Goal: Task Accomplishment & Management: Use online tool/utility

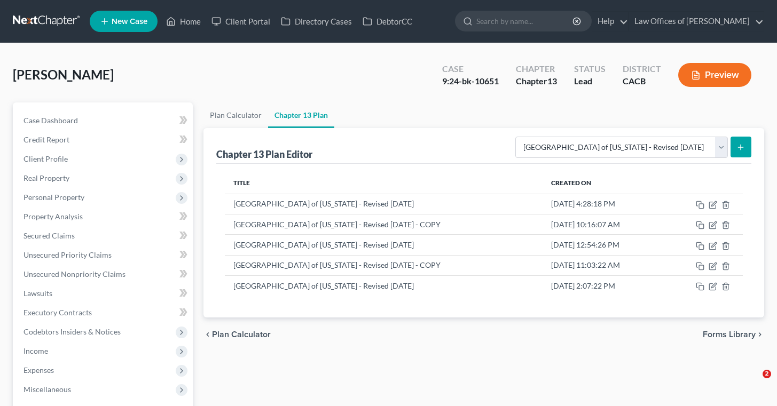
select select "1"
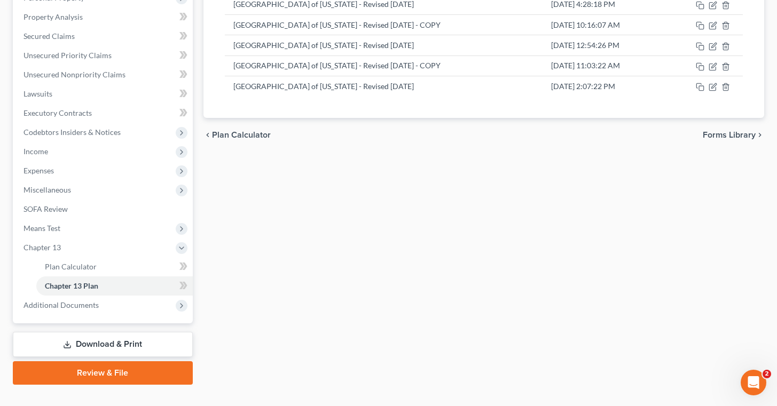
scroll to position [218, 0]
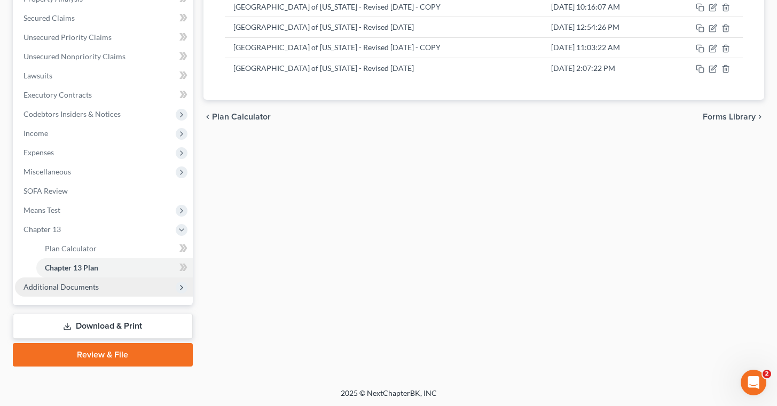
click at [107, 287] on span "Additional Documents" at bounding box center [104, 287] width 178 height 19
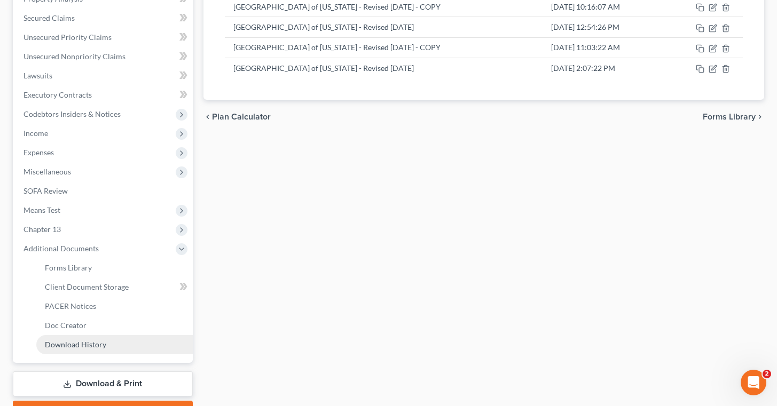
click at [116, 342] on link "Download History" at bounding box center [114, 344] width 156 height 19
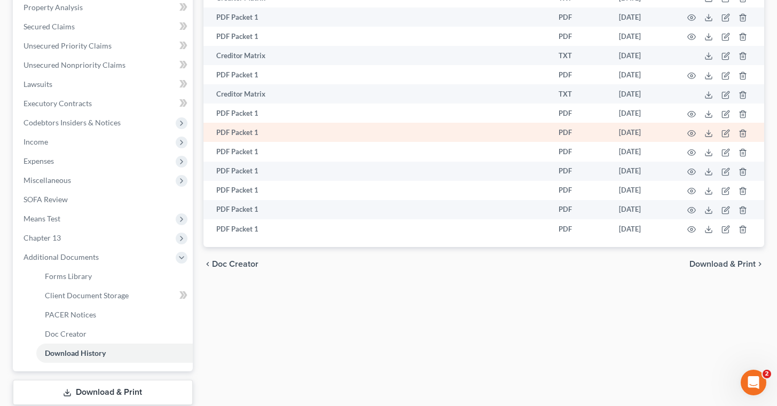
scroll to position [235, 0]
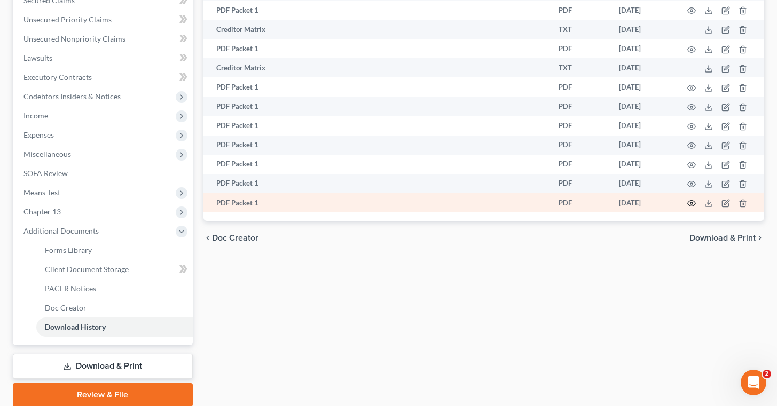
click at [693, 206] on icon "button" at bounding box center [691, 203] width 9 height 9
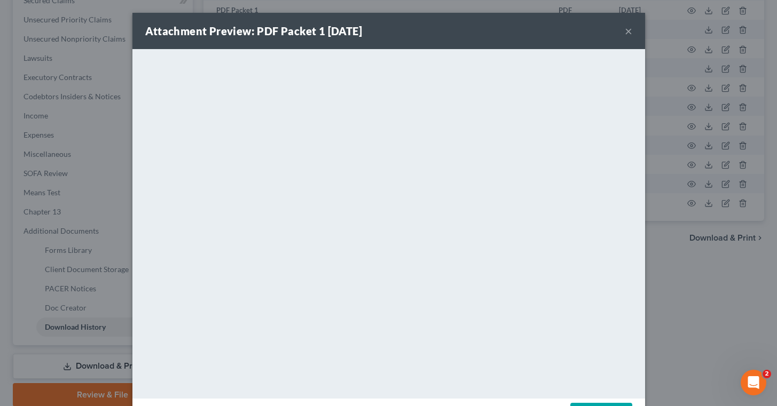
click at [631, 35] on button "×" at bounding box center [628, 31] width 7 height 13
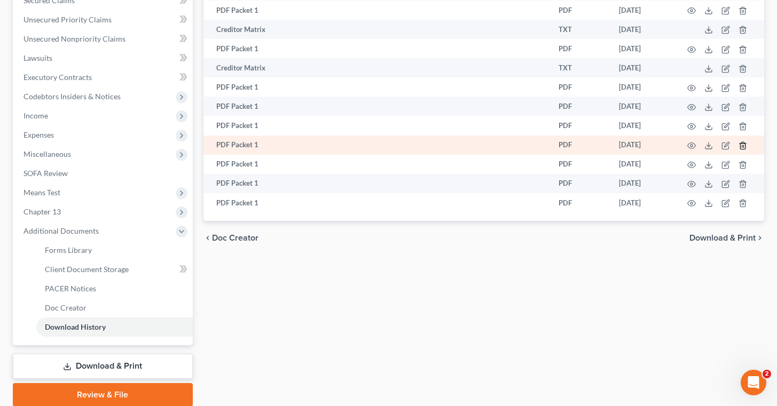
click at [745, 144] on icon "button" at bounding box center [742, 145] width 9 height 9
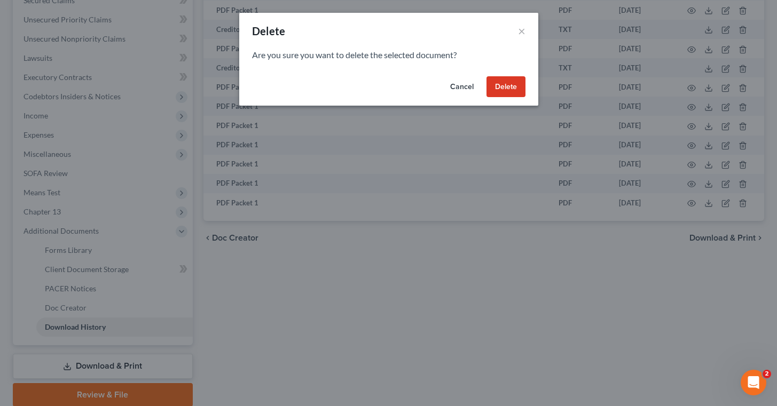
click at [506, 81] on button "Delete" at bounding box center [505, 86] width 39 height 21
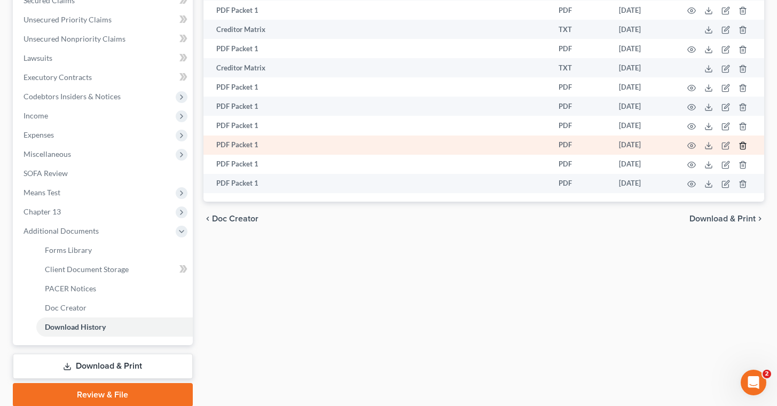
click at [742, 147] on line "button" at bounding box center [742, 146] width 0 height 2
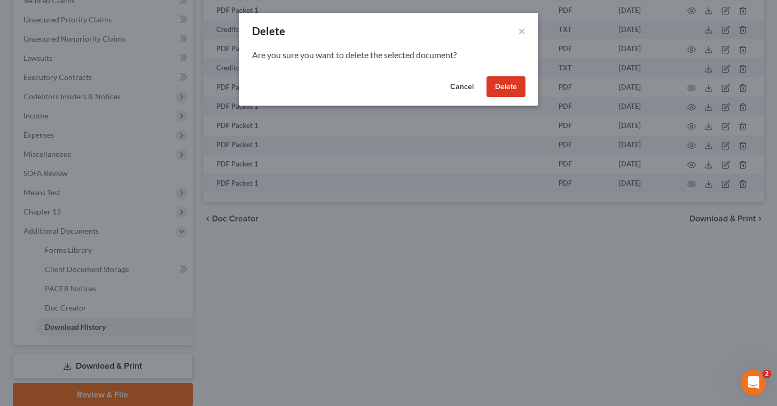
click at [507, 84] on button "Delete" at bounding box center [505, 86] width 39 height 21
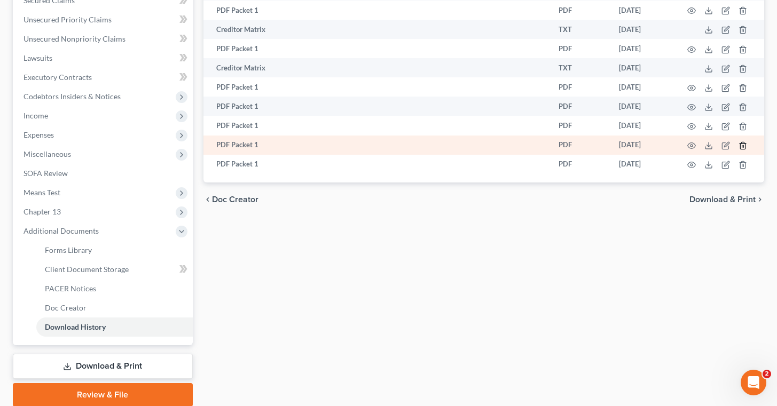
click at [745, 147] on icon "button" at bounding box center [742, 145] width 5 height 7
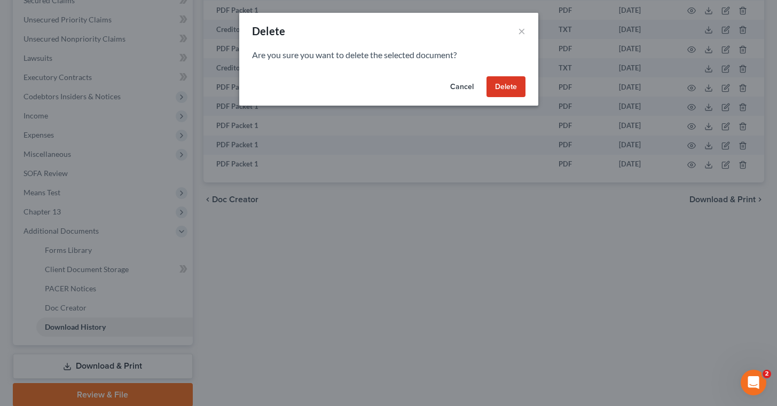
click at [512, 86] on button "Delete" at bounding box center [505, 86] width 39 height 21
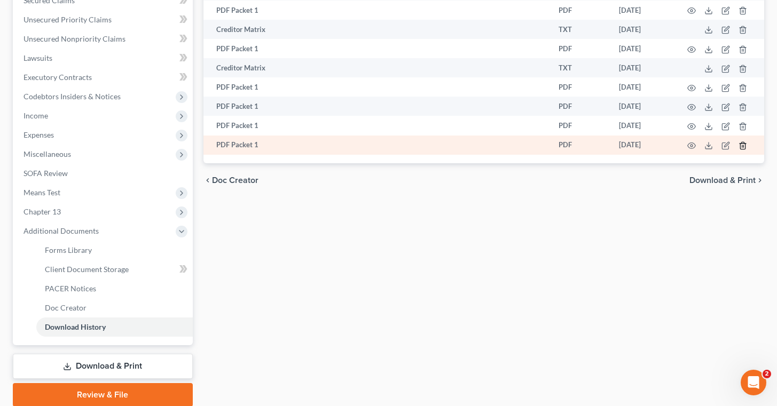
click at [742, 146] on icon "button" at bounding box center [742, 145] width 9 height 9
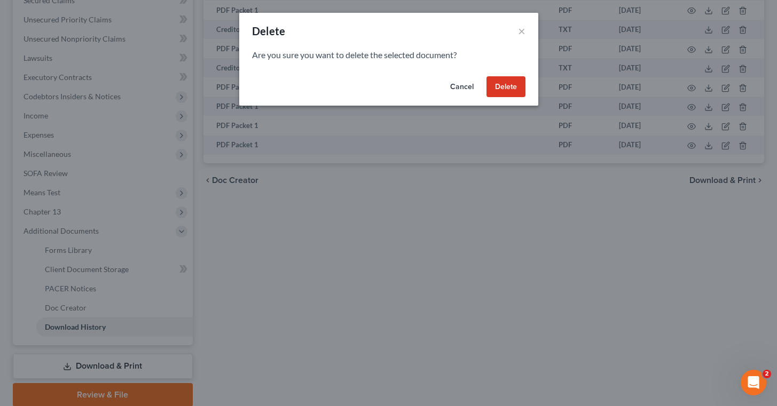
click at [515, 85] on button "Delete" at bounding box center [505, 86] width 39 height 21
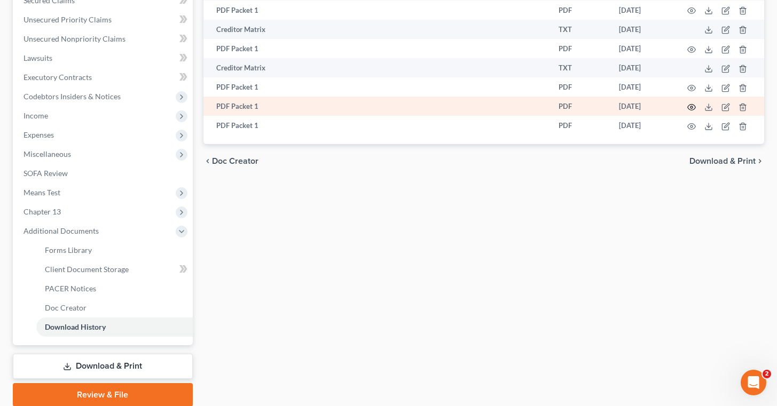
click at [694, 107] on icon "button" at bounding box center [691, 107] width 9 height 9
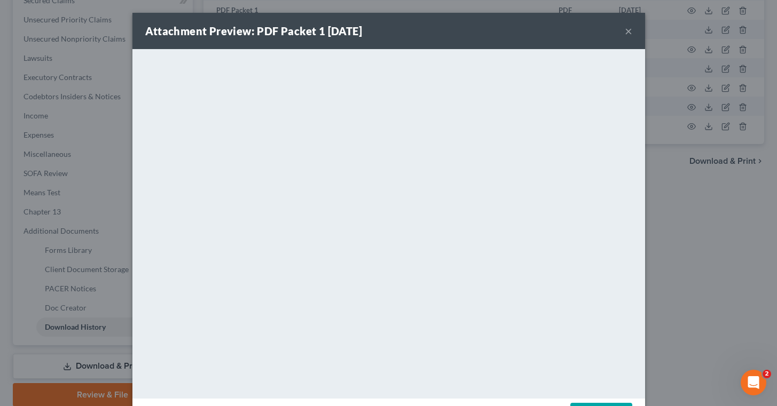
click at [628, 33] on button "×" at bounding box center [628, 31] width 7 height 13
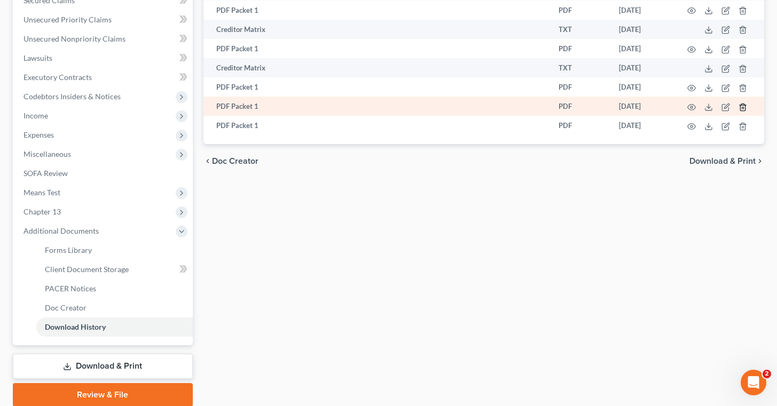
click at [741, 106] on icon "button" at bounding box center [742, 107] width 9 height 9
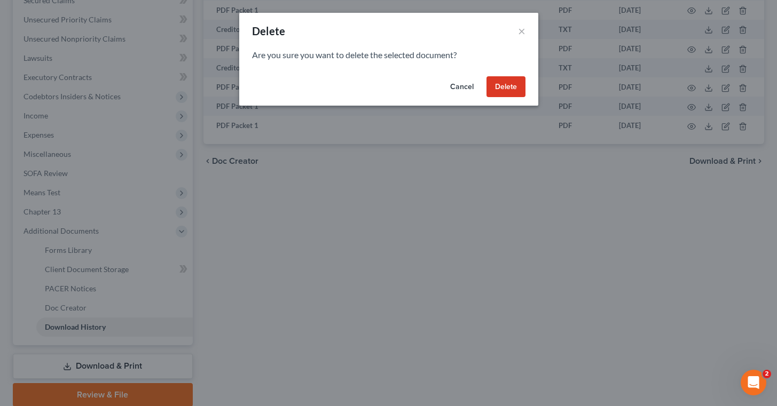
click at [510, 89] on button "Delete" at bounding box center [505, 86] width 39 height 21
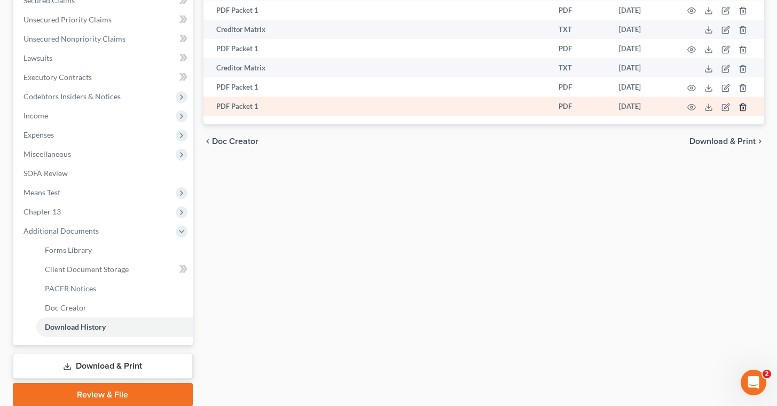
click at [741, 105] on icon "button" at bounding box center [742, 107] width 9 height 9
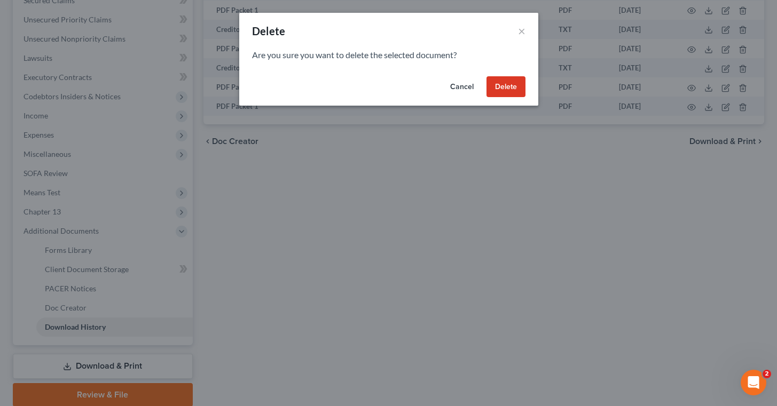
click at [502, 80] on button "Delete" at bounding box center [505, 86] width 39 height 21
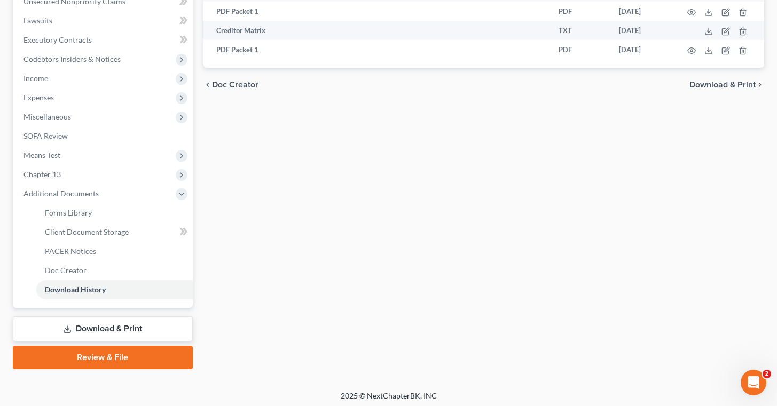
scroll to position [275, 0]
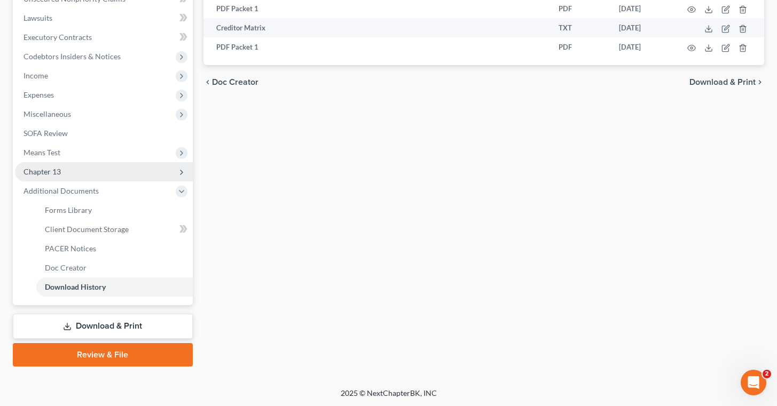
click at [59, 167] on span "Chapter 13" at bounding box center [104, 171] width 178 height 19
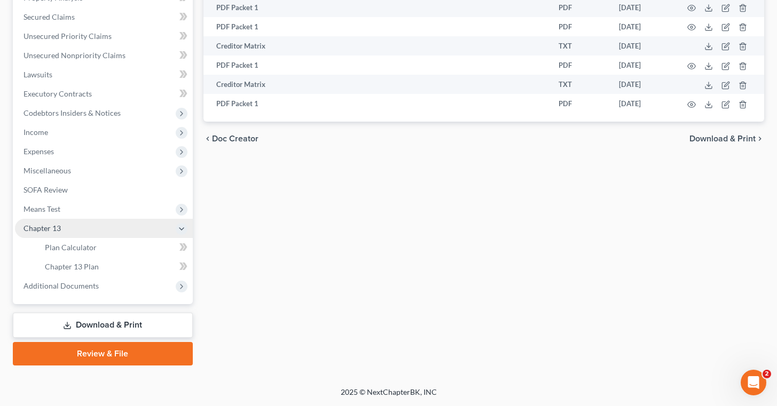
scroll to position [218, 0]
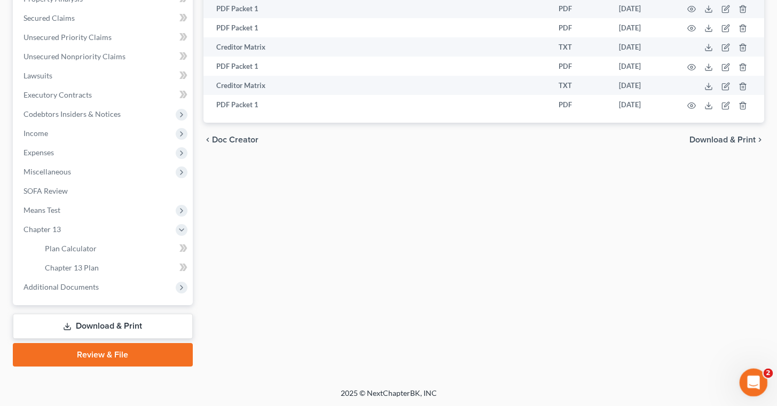
click at [745, 378] on div "Open Intercom Messenger" at bounding box center [751, 381] width 35 height 35
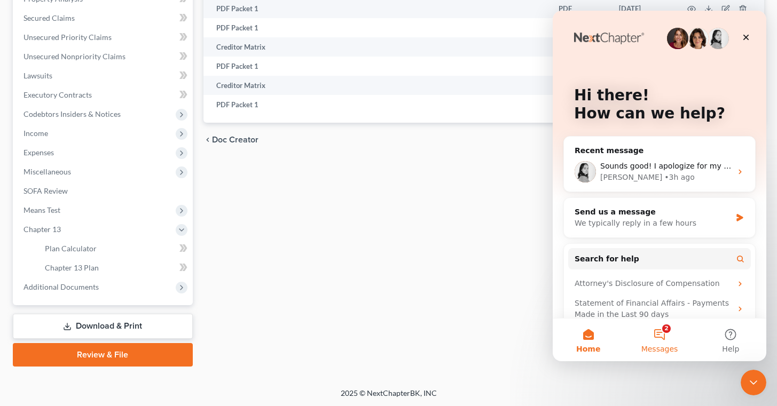
click at [665, 334] on button "2 Messages" at bounding box center [659, 340] width 71 height 43
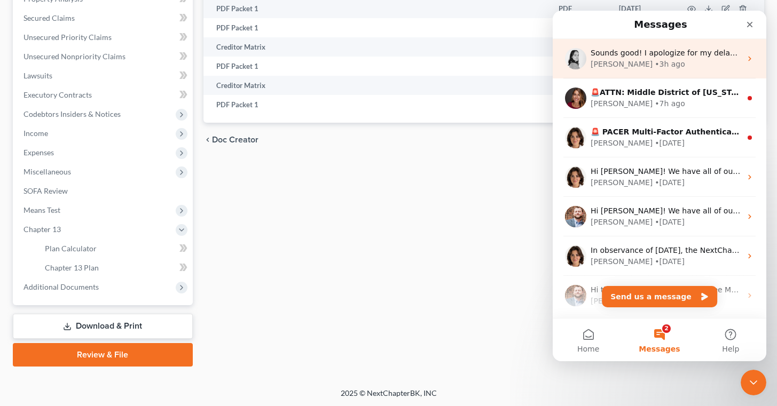
click at [676, 59] on div "Sounds good! I apologize for my delayed response. Please let me know if anythin…" at bounding box center [665, 53] width 151 height 11
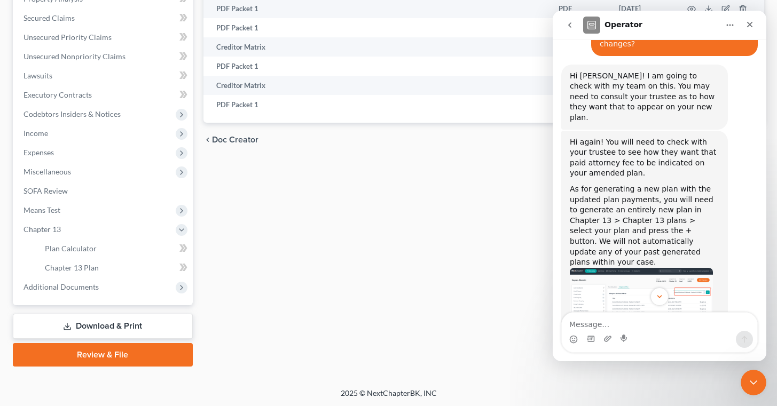
scroll to position [1068, 0]
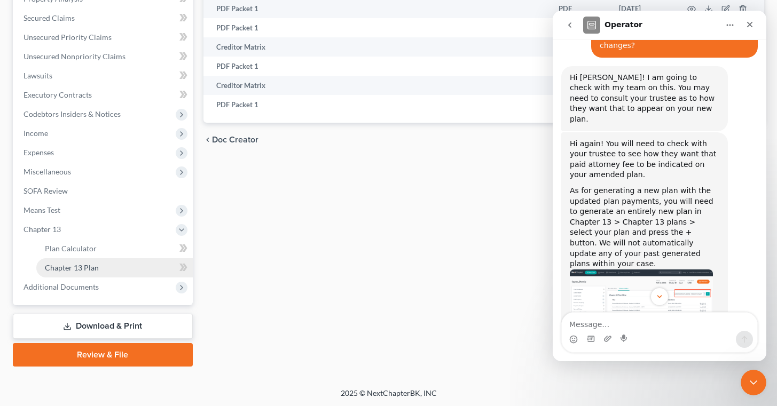
click at [87, 262] on link "Chapter 13 Plan" at bounding box center [114, 267] width 156 height 19
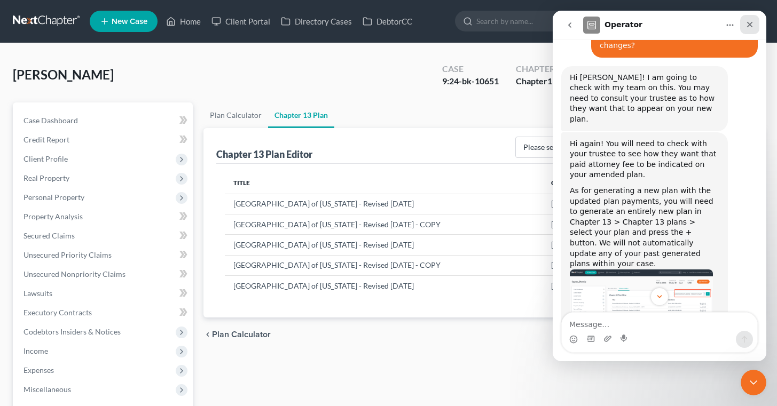
drag, startPoint x: 751, startPoint y: 21, endPoint x: 1304, endPoint y: 31, distance: 552.7
click at [751, 21] on icon "Close" at bounding box center [749, 24] width 9 height 9
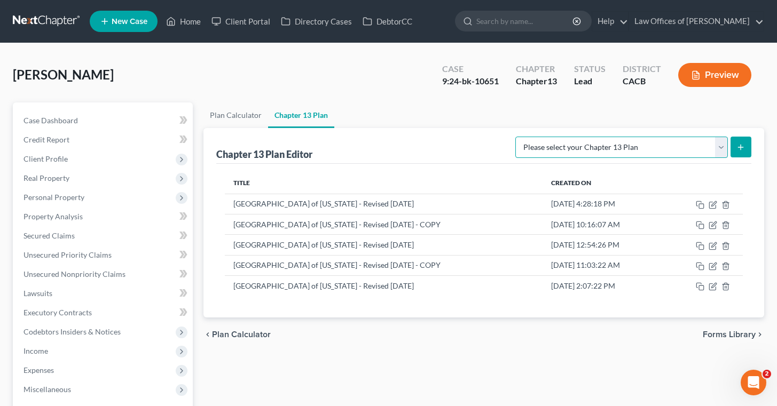
select select "1"
click option "[GEOGRAPHIC_DATA] of [US_STATE] - Revised [DATE]" at bounding box center [0, 0] width 0 height 0
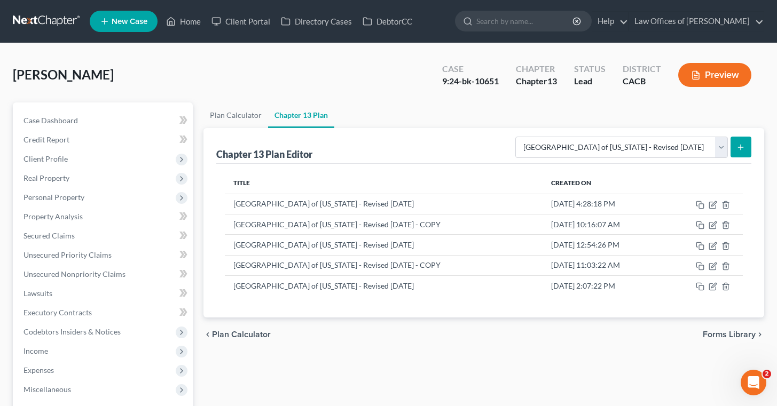
click at [741, 146] on line "submit" at bounding box center [741, 147] width 0 height 5
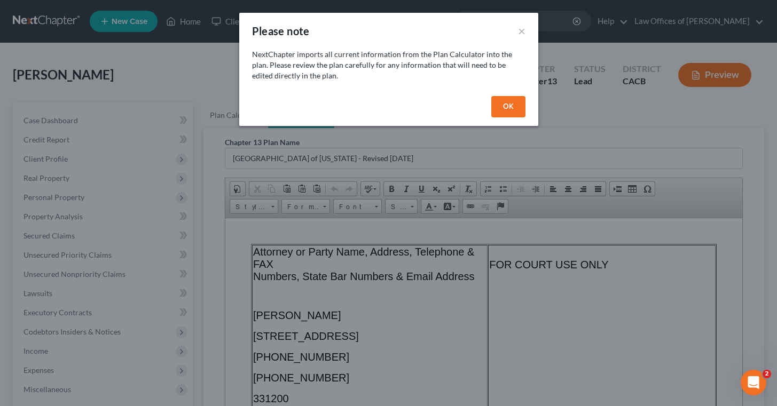
click at [512, 109] on button "OK" at bounding box center [508, 106] width 34 height 21
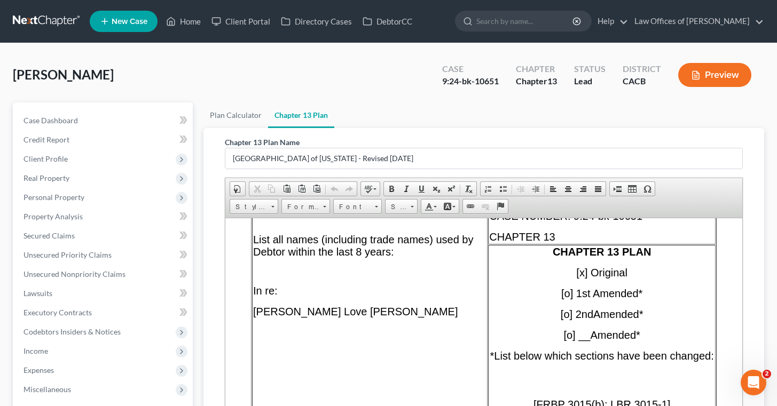
scroll to position [384, 0]
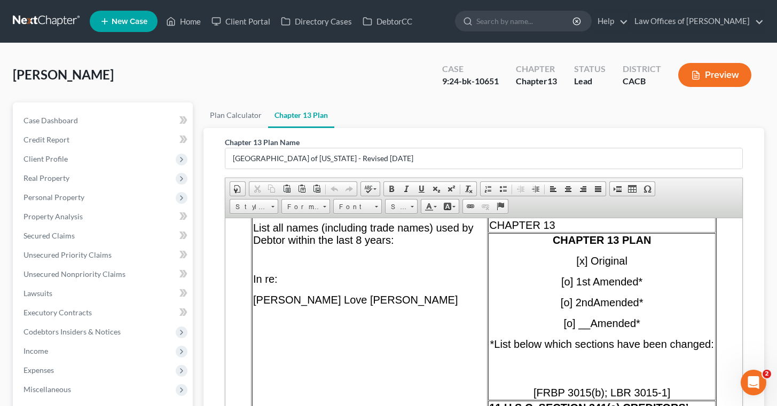
click at [588, 261] on span "[x] Original" at bounding box center [601, 261] width 51 height 12
click at [569, 304] on span "[o] 2nd" at bounding box center [576, 302] width 33 height 12
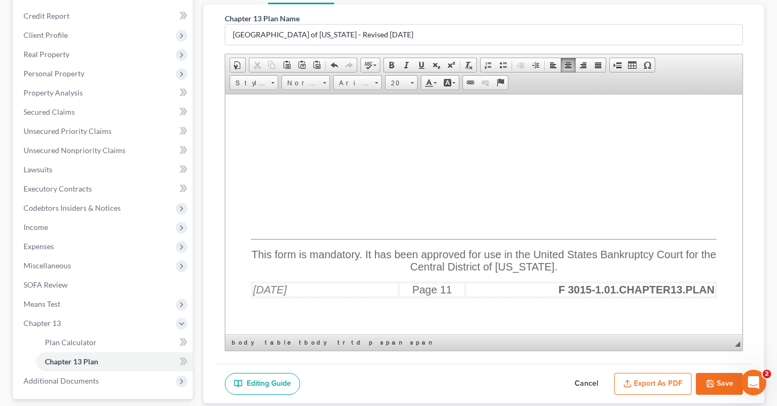
scroll to position [125, 0]
click at [718, 378] on button "Save" at bounding box center [719, 383] width 47 height 22
select select "1"
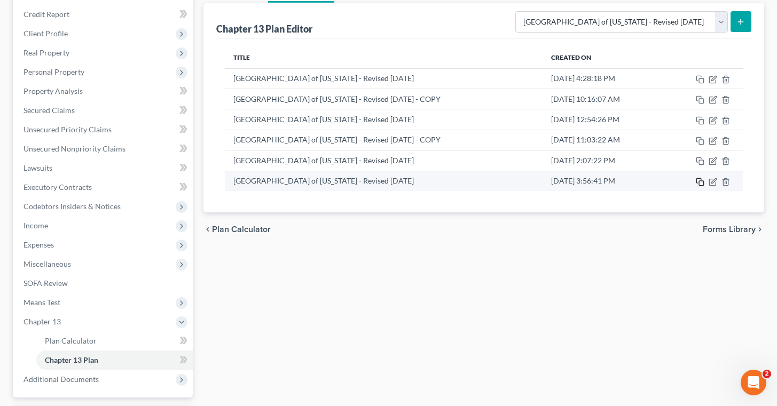
click at [701, 183] on icon "button" at bounding box center [700, 182] width 9 height 9
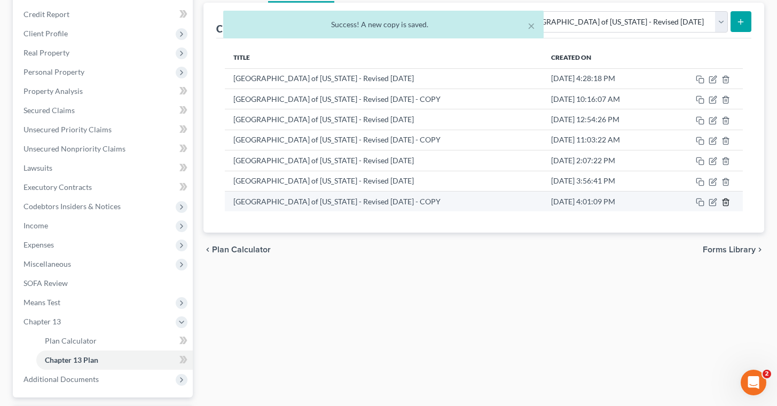
click at [729, 199] on icon "button" at bounding box center [725, 202] width 9 height 9
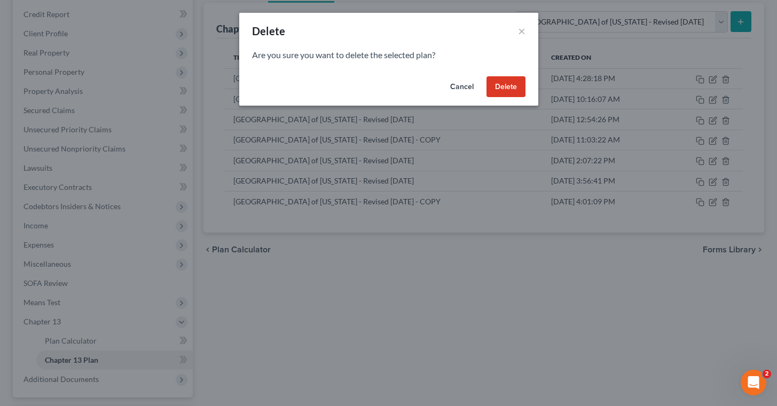
click at [499, 86] on button "Delete" at bounding box center [505, 86] width 39 height 21
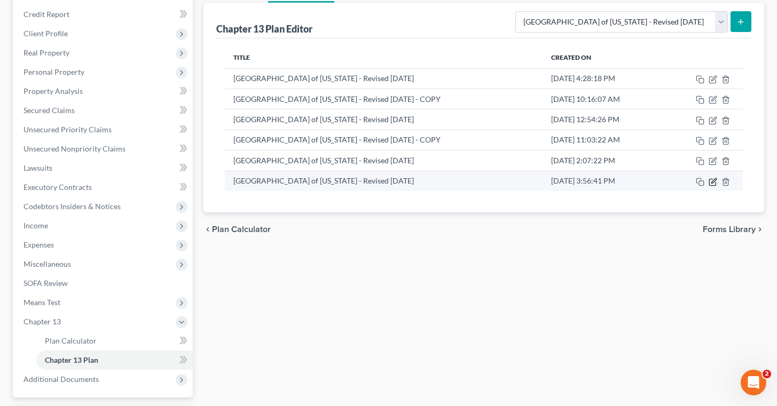
click at [714, 183] on icon "button" at bounding box center [712, 182] width 9 height 9
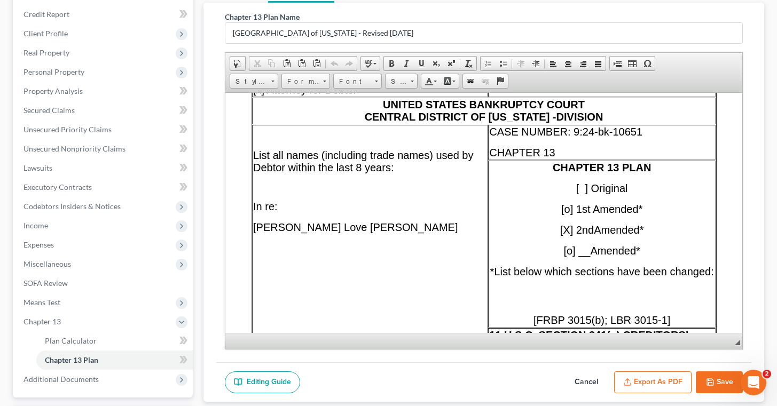
scroll to position [335, 1]
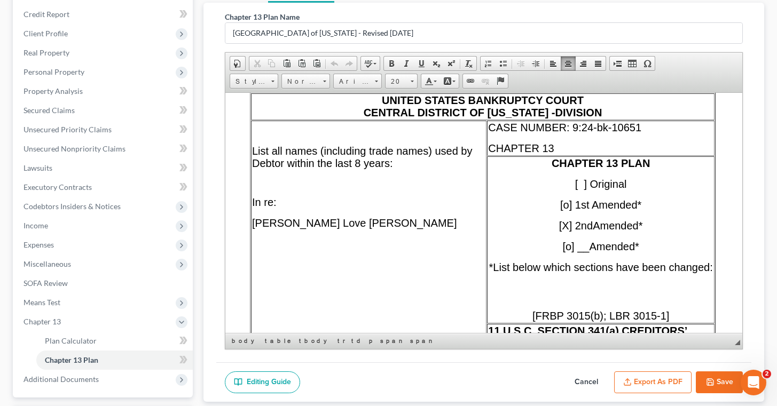
click at [572, 201] on span "[o] 1st Amended*" at bounding box center [600, 205] width 81 height 12
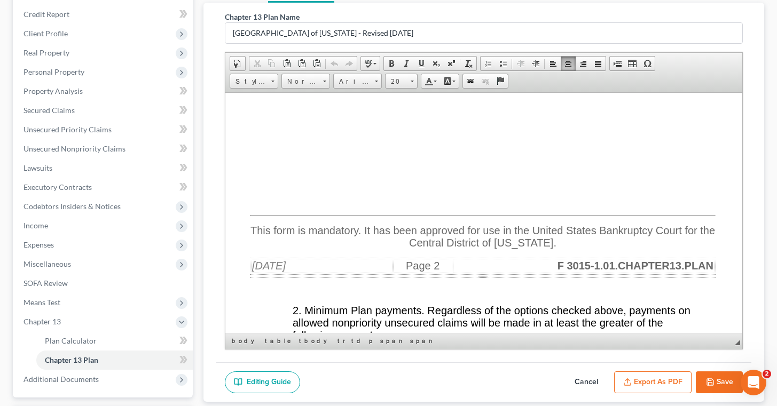
scroll to position [2454, 1]
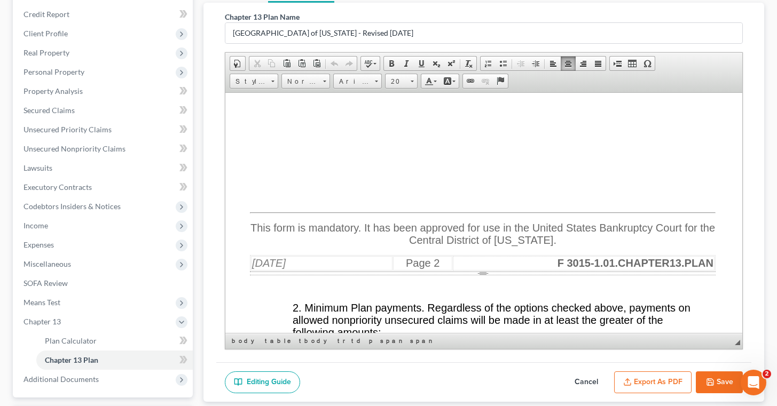
click at [722, 381] on button "Save" at bounding box center [719, 383] width 47 height 22
select select "1"
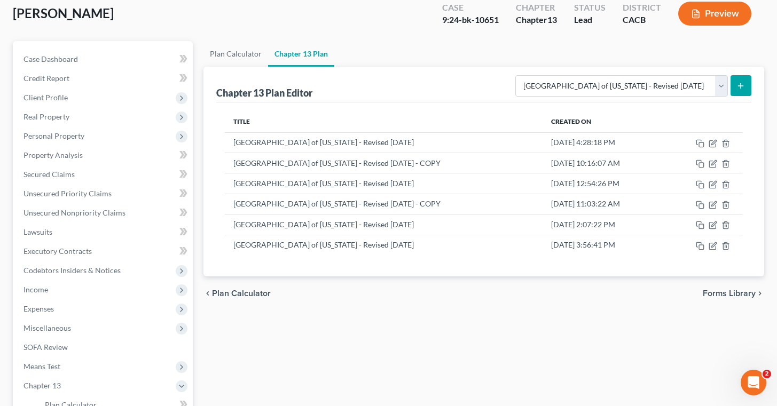
scroll to position [63, 0]
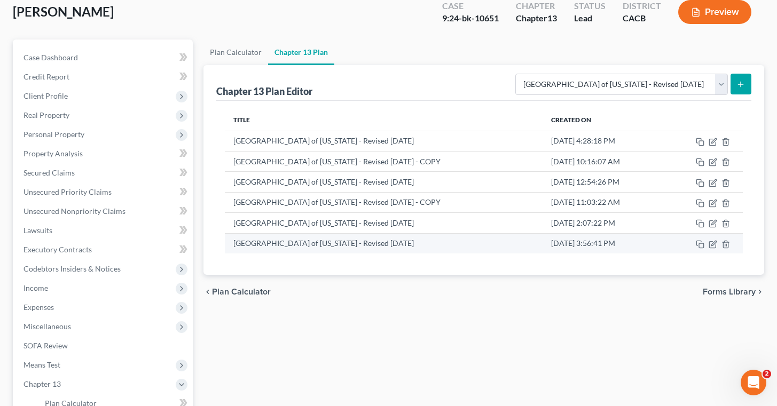
click at [714, 249] on td at bounding box center [703, 243] width 78 height 20
click at [714, 244] on icon "button" at bounding box center [713, 243] width 5 height 5
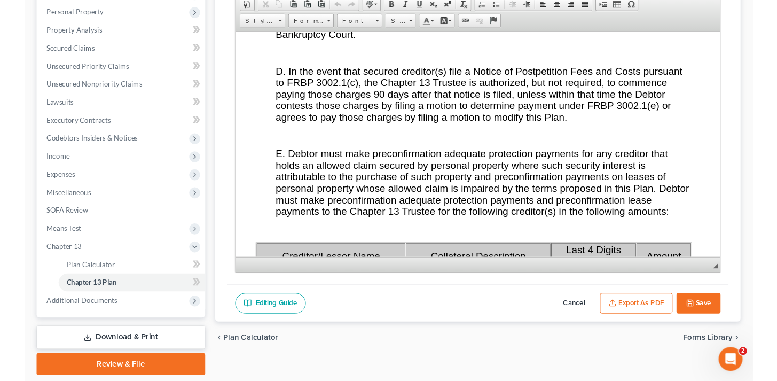
scroll to position [187, 0]
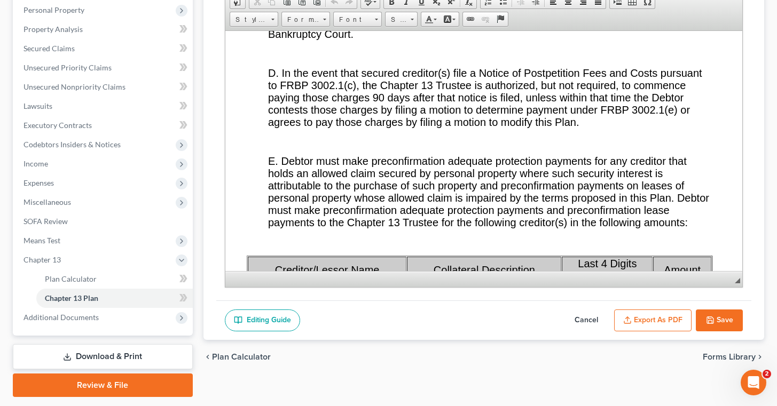
click at [658, 320] on button "Export as PDF" at bounding box center [652, 321] width 77 height 22
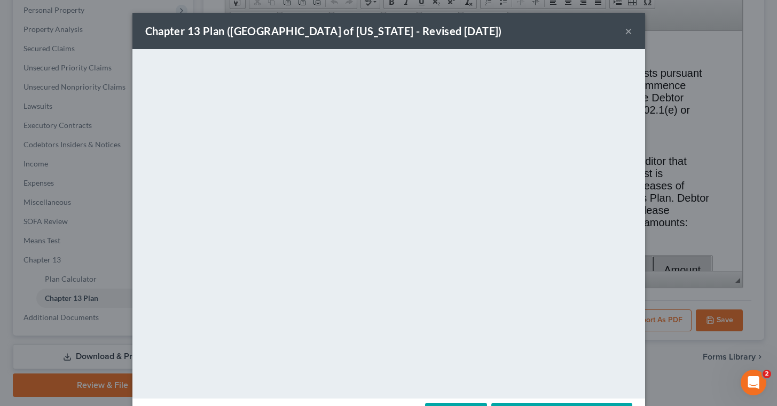
click at [628, 29] on button "×" at bounding box center [628, 31] width 7 height 13
